Goal: Check status: Check status

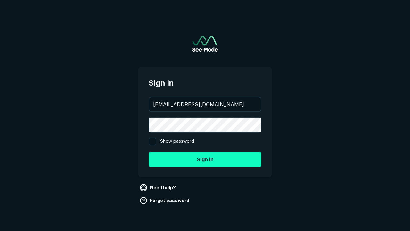
click at [205, 159] on button "Sign in" at bounding box center [205, 158] width 113 height 15
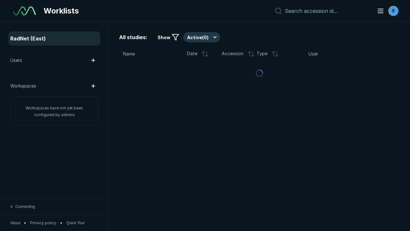
scroll to position [1749, 2668]
